Goal: Check status

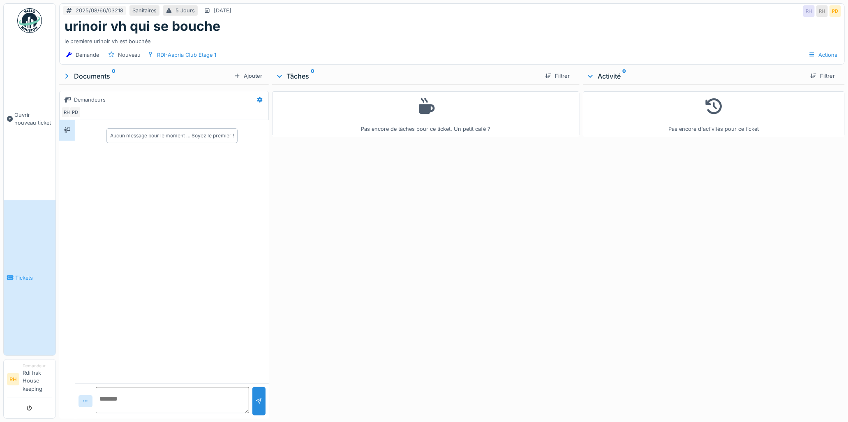
click at [23, 13] on img at bounding box center [29, 20] width 25 height 25
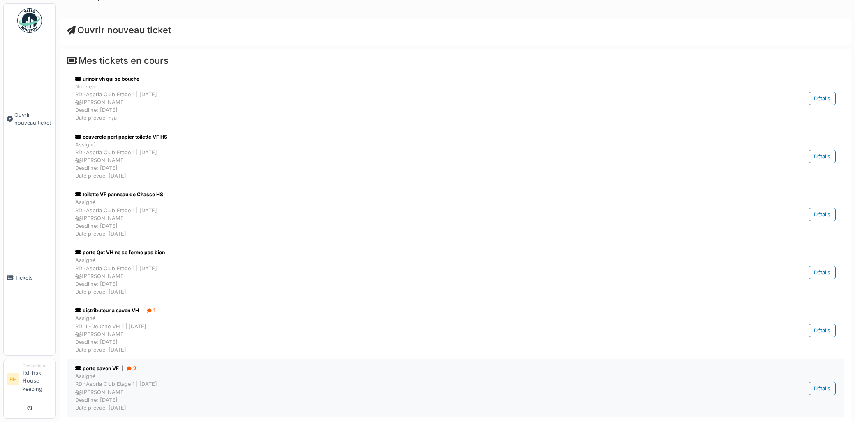
scroll to position [21, 0]
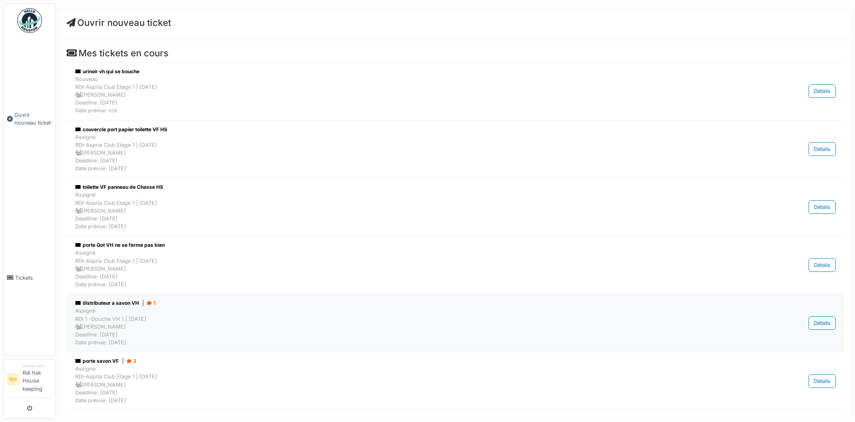
click at [142, 320] on div "Assigné RDI 1 -Douche VH 1 | Il y a 1 jour(s) Pierre De kan Deadline: 26/08/202…" at bounding box center [401, 326] width 653 height 39
click at [122, 356] on li "porte savon VF | 2 Assigné RDI-Aspria Club Etage 1 | Il y a 18 jour(s) Pierre D…" at bounding box center [456, 381] width 778 height 58
click at [115, 364] on div "porte savon VF | 2 Assigné RDI-Aspria Club Etage 1 | Il y a 18 jour(s) Pierre D…" at bounding box center [401, 380] width 657 height 51
click at [136, 272] on div "Assigné RDI-Aspria Club Etage 1 | Il y a 1 jour(s) Pierre De kan Deadline: 21/0…" at bounding box center [401, 268] width 653 height 39
